Goal: Task Accomplishment & Management: Manage account settings

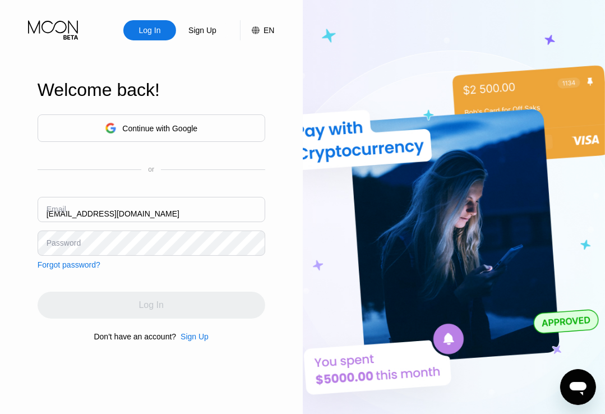
click at [129, 214] on input "[EMAIL_ADDRESS][DOMAIN_NAME]" at bounding box center [152, 209] width 228 height 25
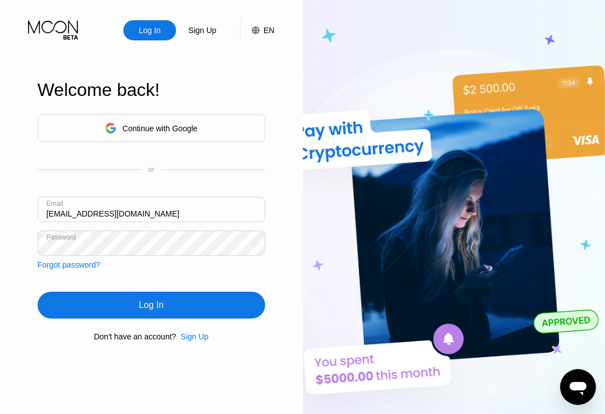
click at [96, 214] on input "[EMAIL_ADDRESS][DOMAIN_NAME]" at bounding box center [152, 209] width 228 height 25
paste input "v-14"
type input "[EMAIL_ADDRESS][DOMAIN_NAME]"
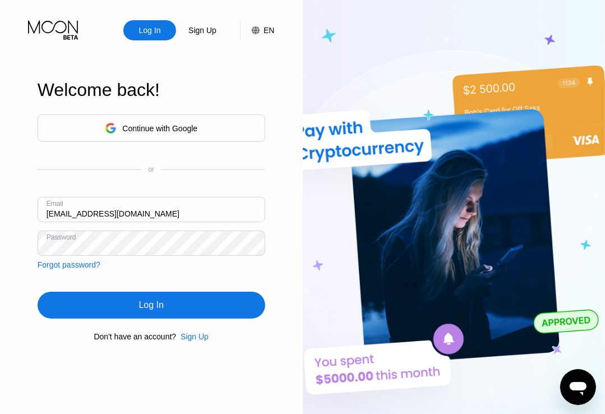
click at [119, 305] on div "Log In" at bounding box center [152, 305] width 228 height 27
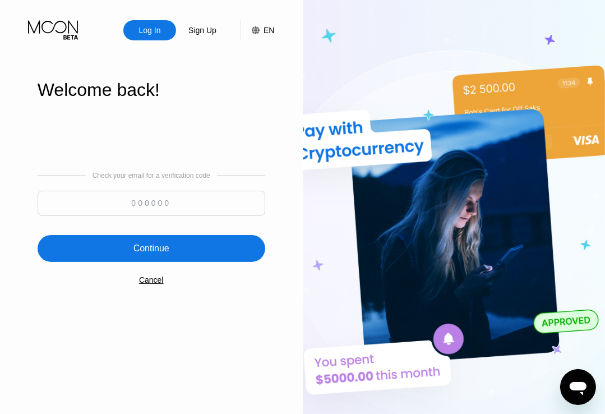
click at [136, 205] on input at bounding box center [152, 203] width 228 height 25
paste input "628094"
type input "628094"
click at [123, 245] on div "Continue" at bounding box center [152, 248] width 228 height 27
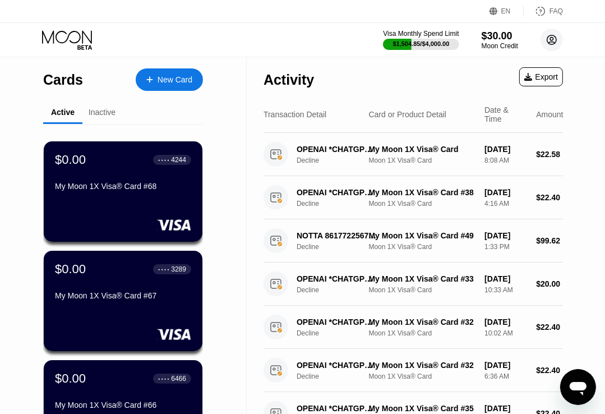
click at [546, 41] on circle at bounding box center [552, 40] width 22 height 22
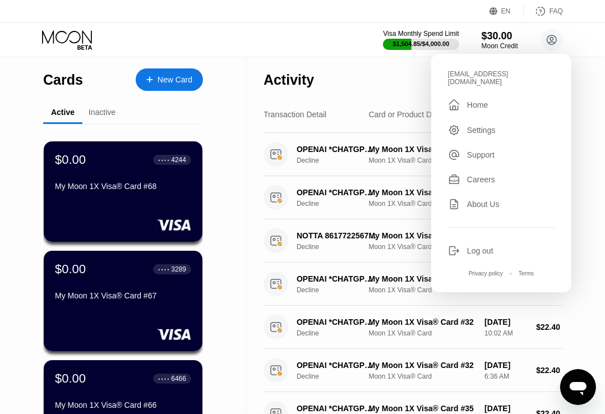
click at [473, 246] on div "Log out" at bounding box center [480, 250] width 26 height 9
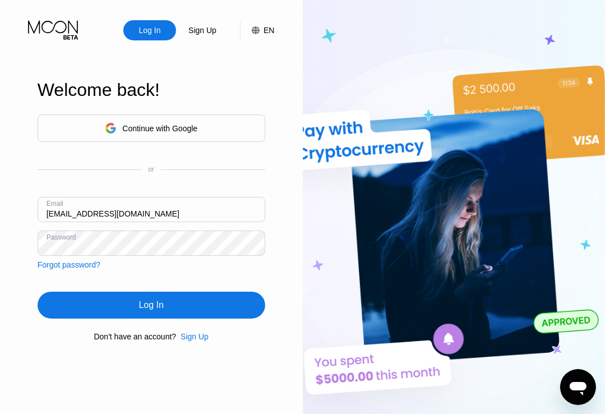
type input "[EMAIL_ADDRESS][DOMAIN_NAME]"
click at [140, 305] on div "Log In" at bounding box center [151, 305] width 25 height 11
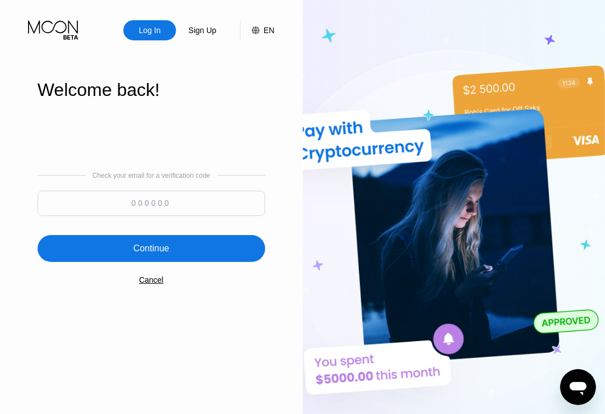
click at [167, 203] on input at bounding box center [152, 203] width 228 height 25
paste input "156711"
type input "156711"
click at [141, 251] on div "Continue" at bounding box center [152, 248] width 36 height 11
